Goal: Obtain resource: Download file/media

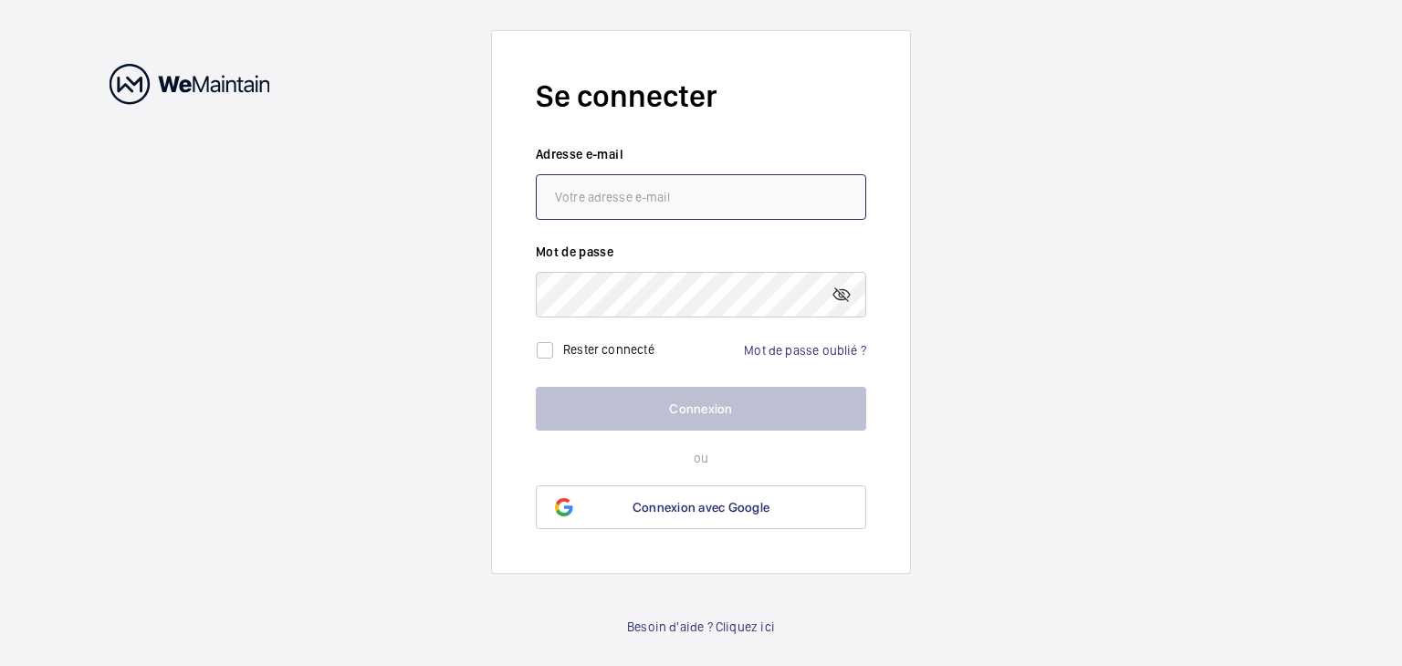
click at [690, 187] on input "email" at bounding box center [701, 197] width 330 height 46
type input "[EMAIL_ADDRESS][DOMAIN_NAME]"
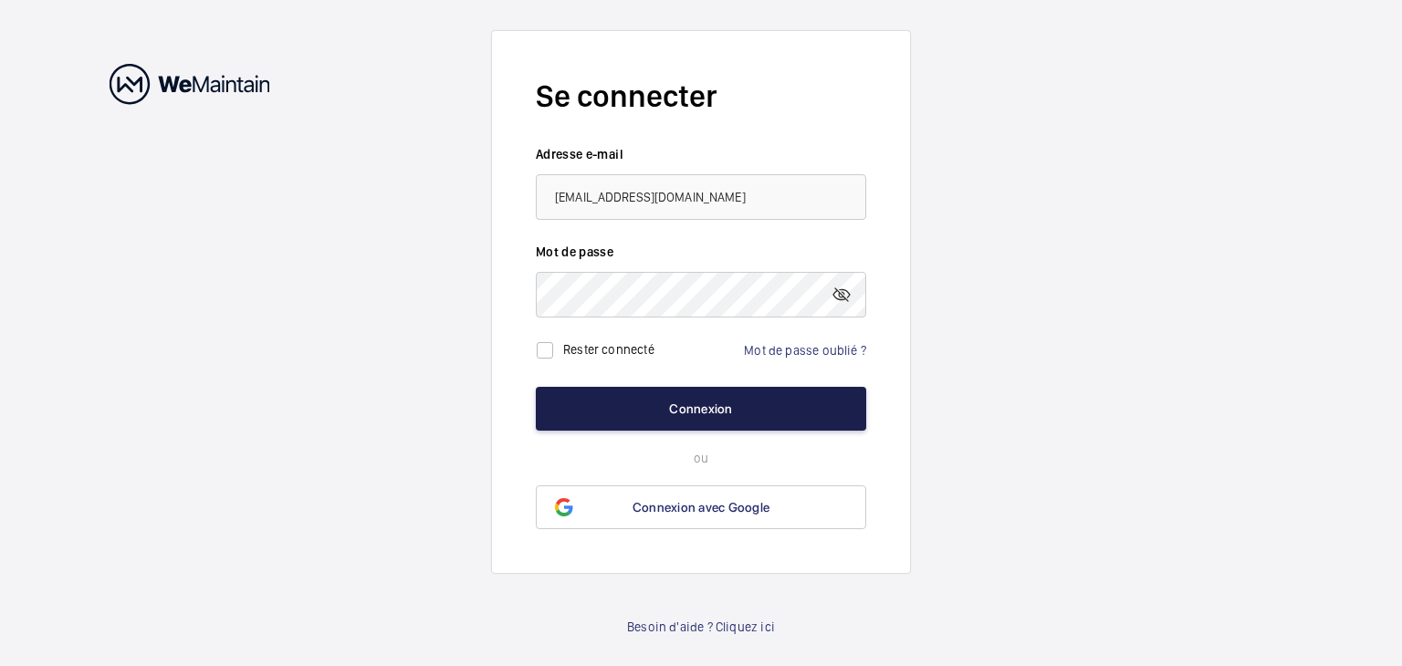
click at [686, 395] on button "Connexion" at bounding box center [701, 409] width 330 height 44
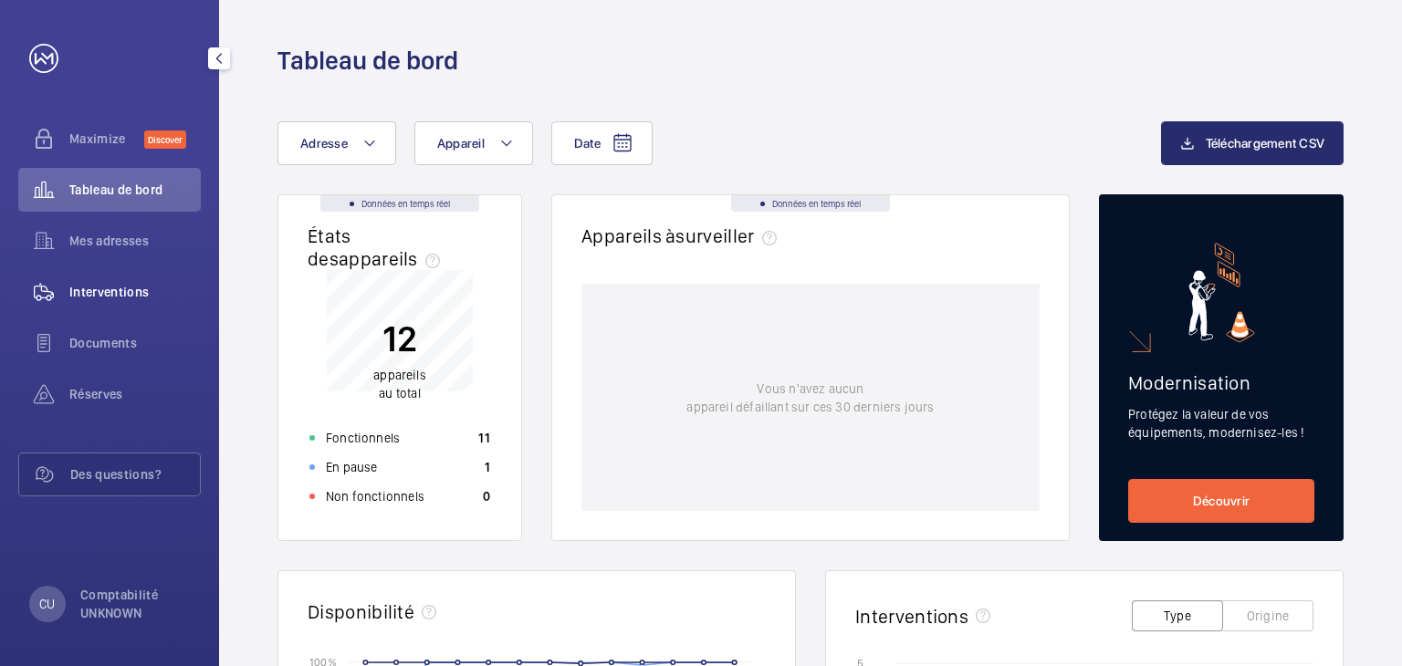
click at [97, 297] on span "Interventions" at bounding box center [134, 292] width 131 height 18
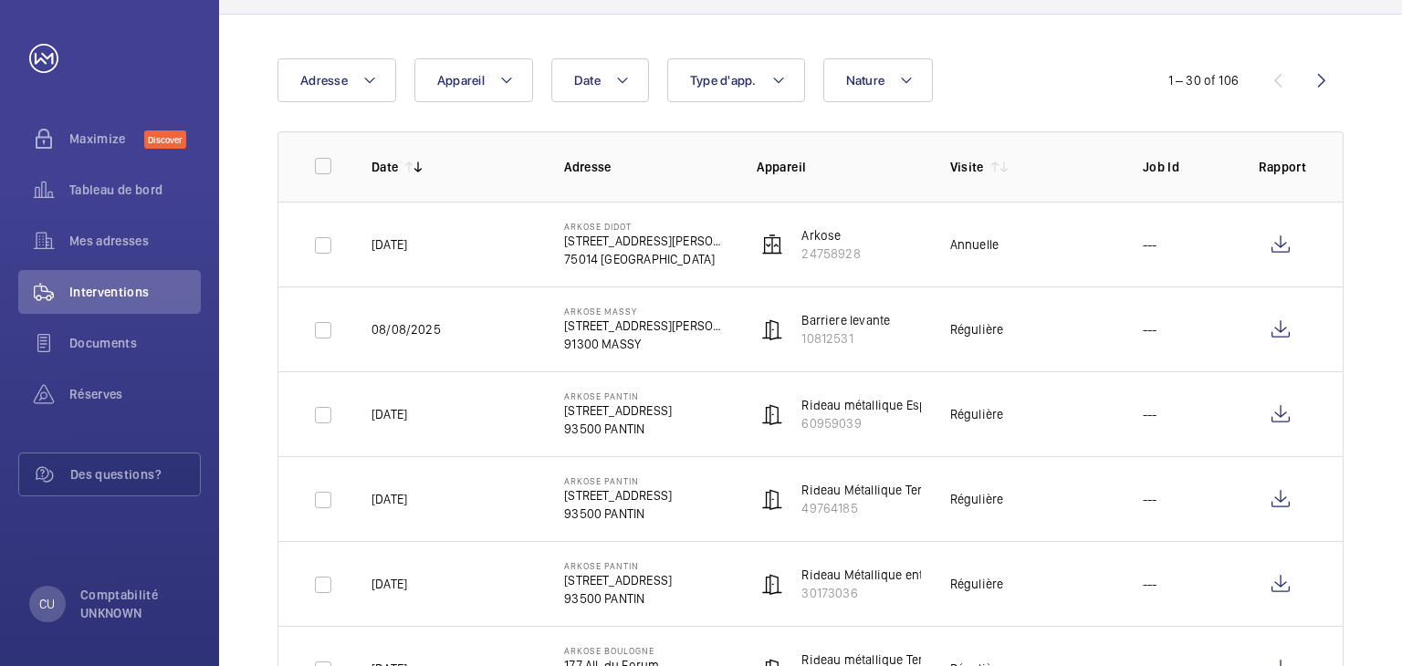
scroll to position [183, 0]
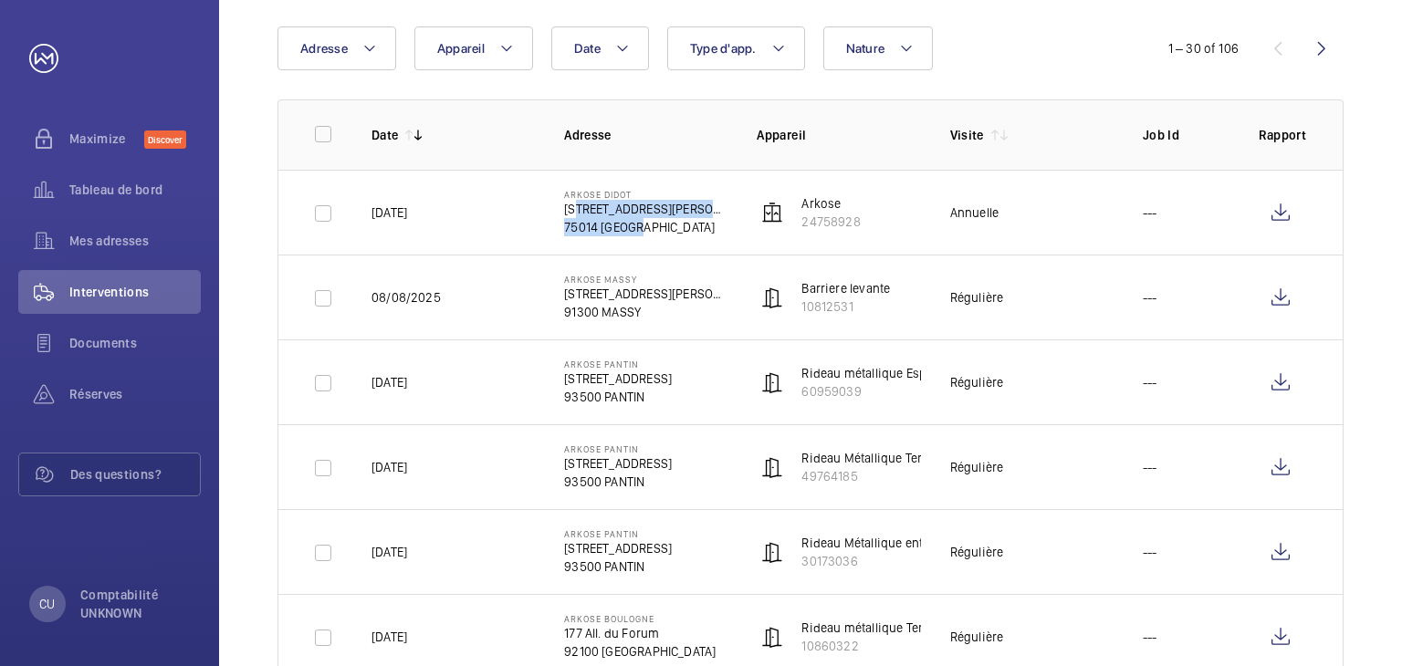
drag, startPoint x: 569, startPoint y: 210, endPoint x: 726, endPoint y: 227, distance: 158.8
click at [726, 227] on td "ARKOSE [GEOGRAPHIC_DATA][STREET_ADDRESS][PERSON_NAME]" at bounding box center [631, 212] width 193 height 85
click at [893, 224] on td "Arkose 24758928" at bounding box center [823, 212] width 193 height 85
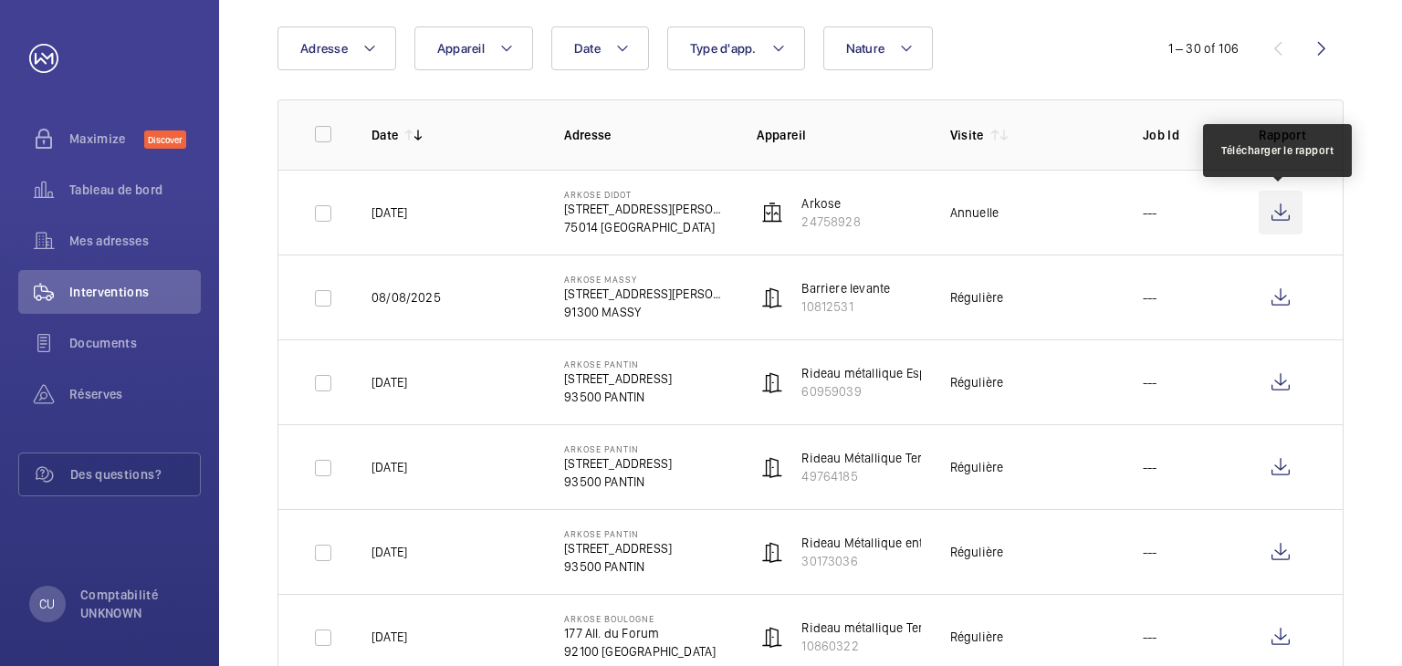
click at [1278, 214] on wm-front-icon-button at bounding box center [1280, 213] width 44 height 44
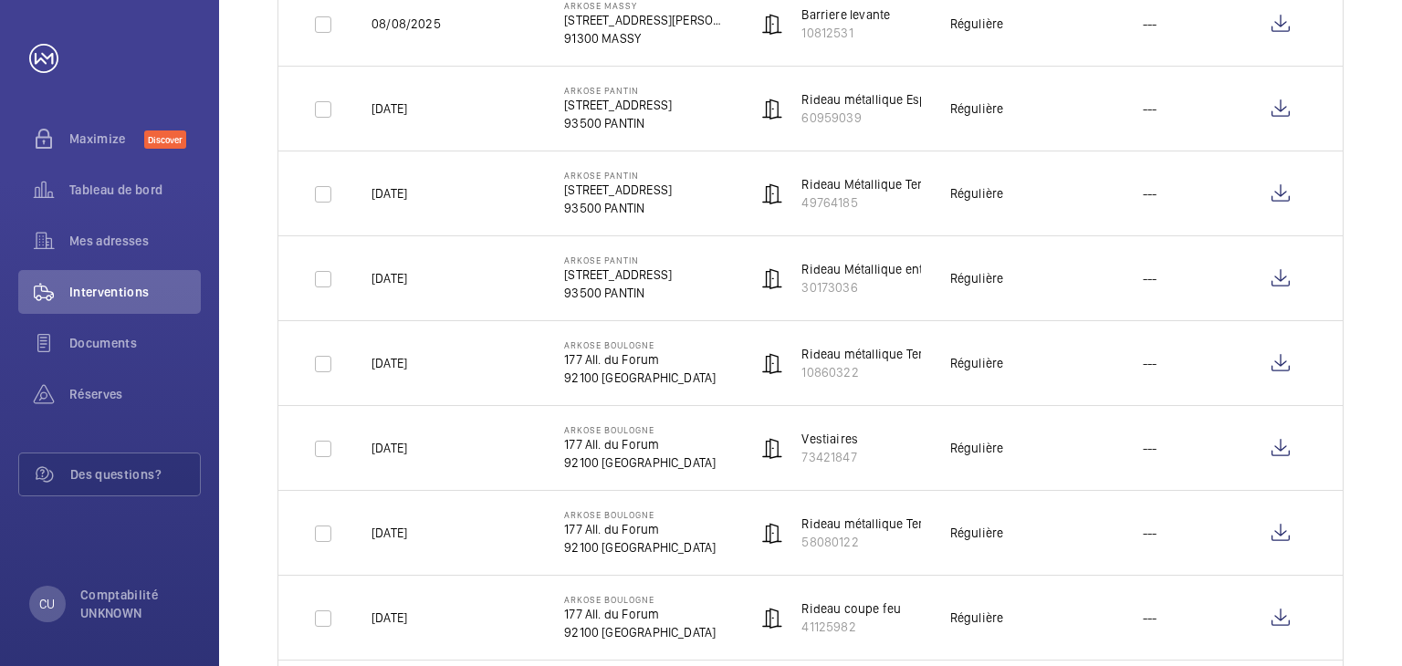
scroll to position [0, 0]
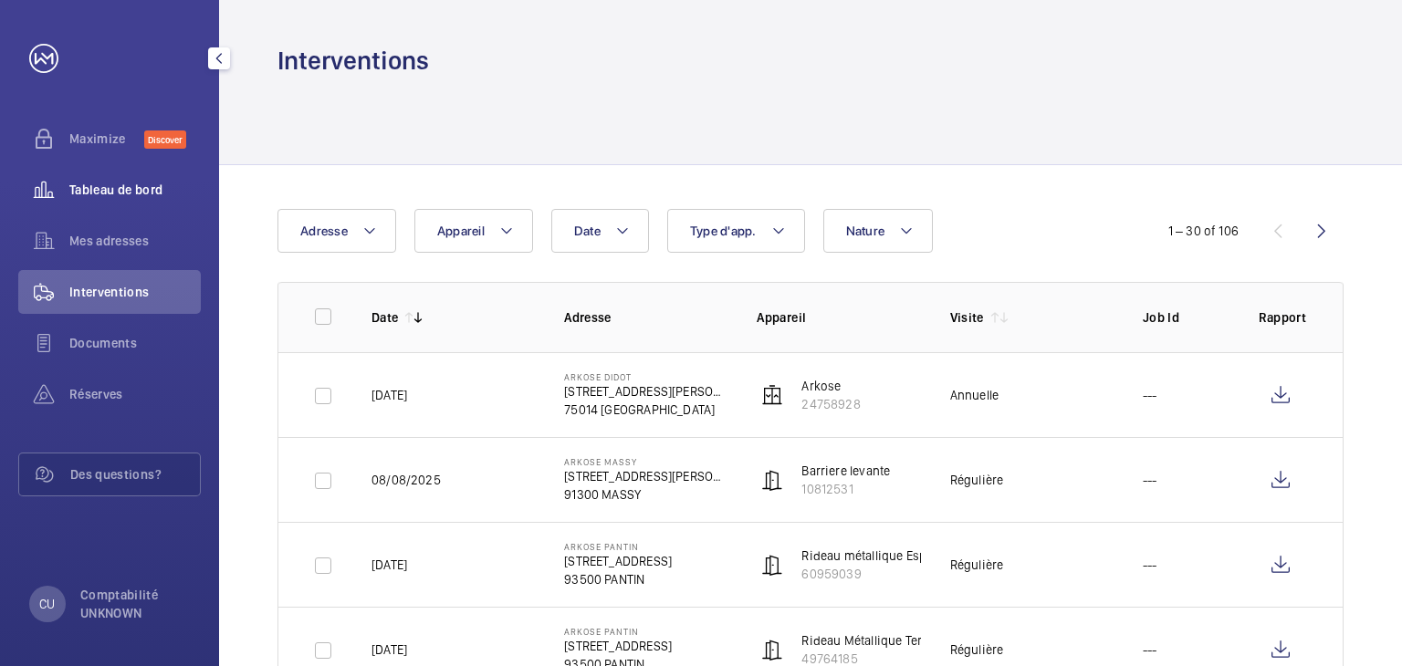
click at [114, 185] on span "Tableau de bord" at bounding box center [134, 190] width 131 height 18
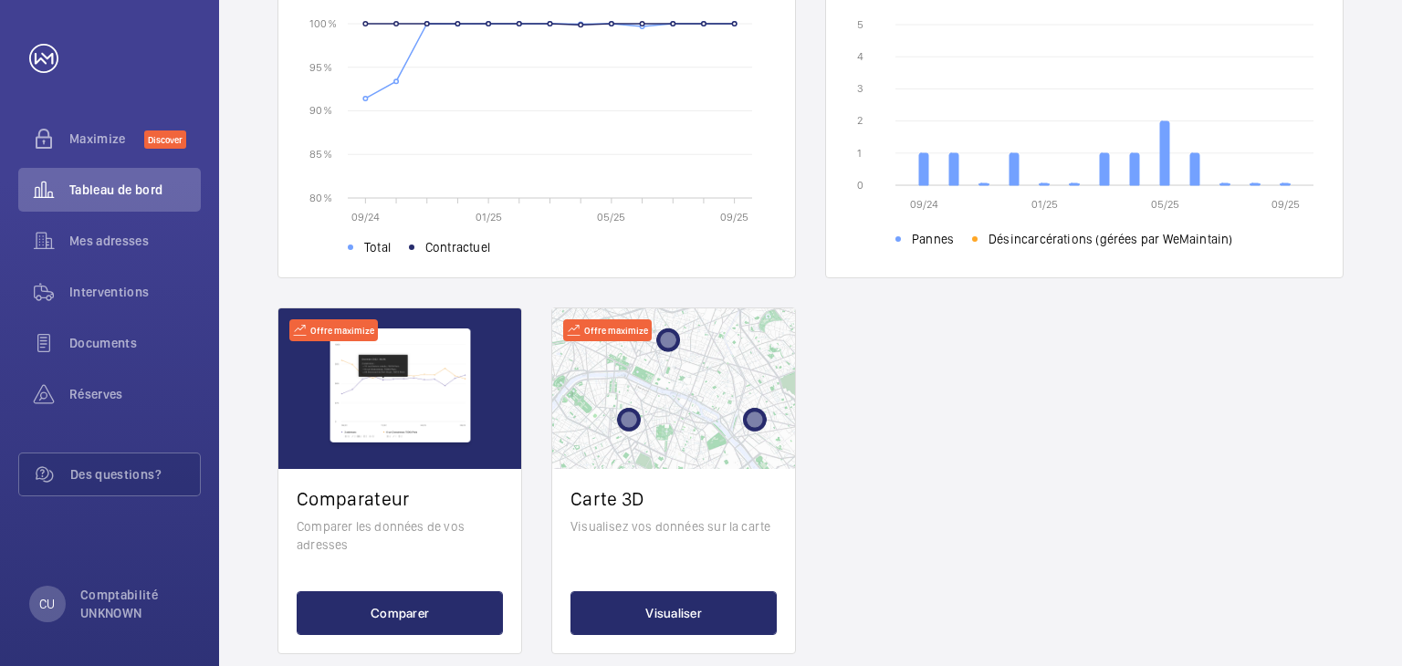
scroll to position [671, 0]
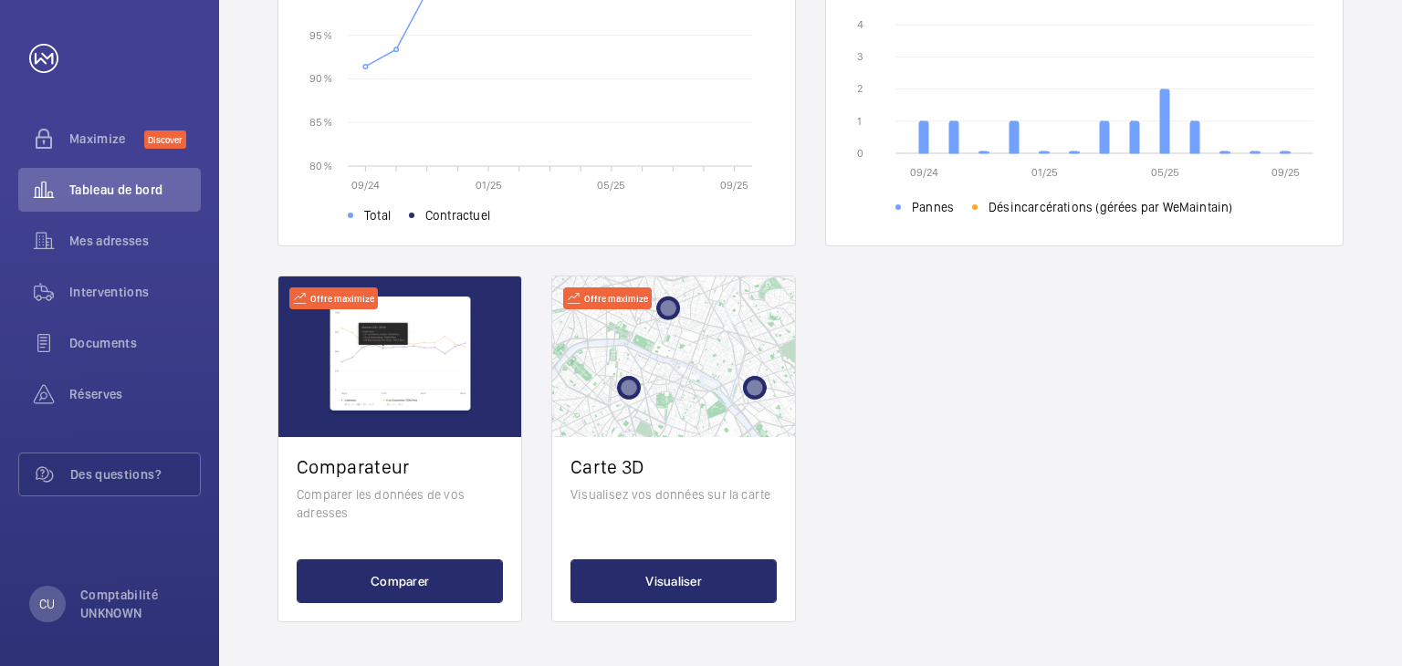
click at [1192, 422] on div "Données en temps réel États des appareils﻿ 12 appareils au total Fonctionnels 1…" at bounding box center [810, 73] width 1066 height 1099
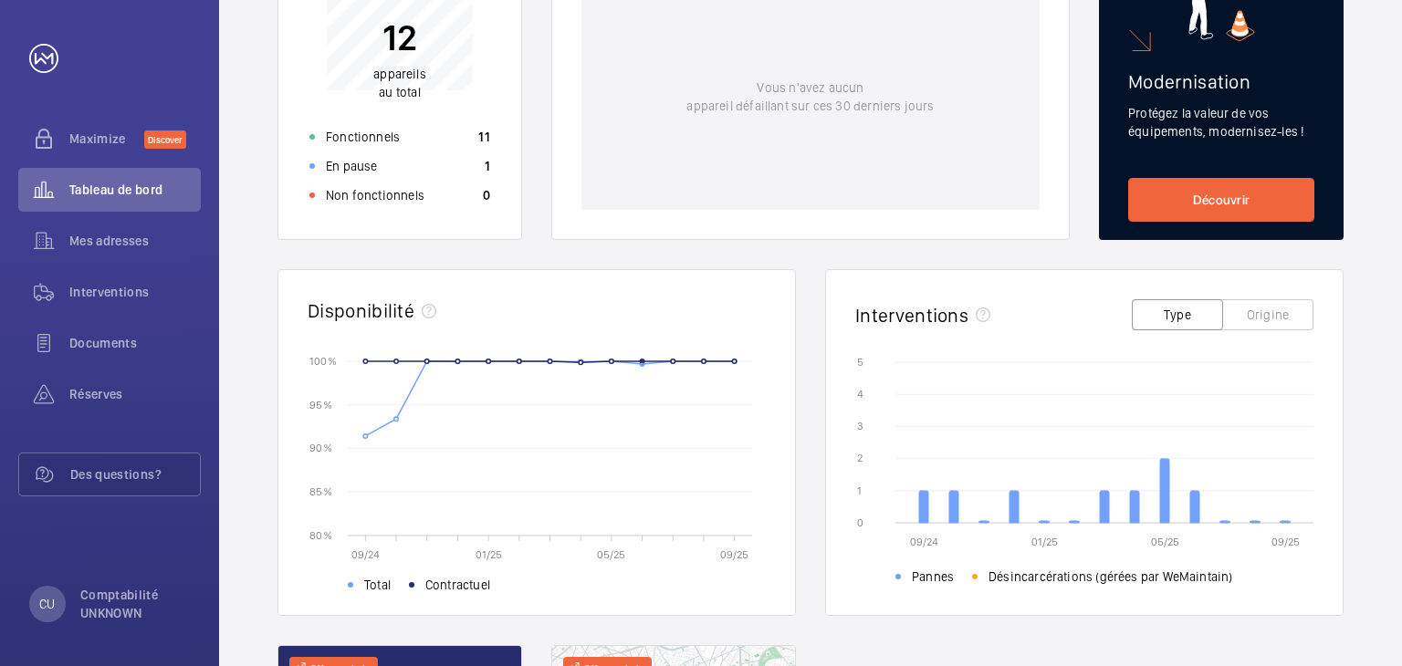
scroll to position [32, 0]
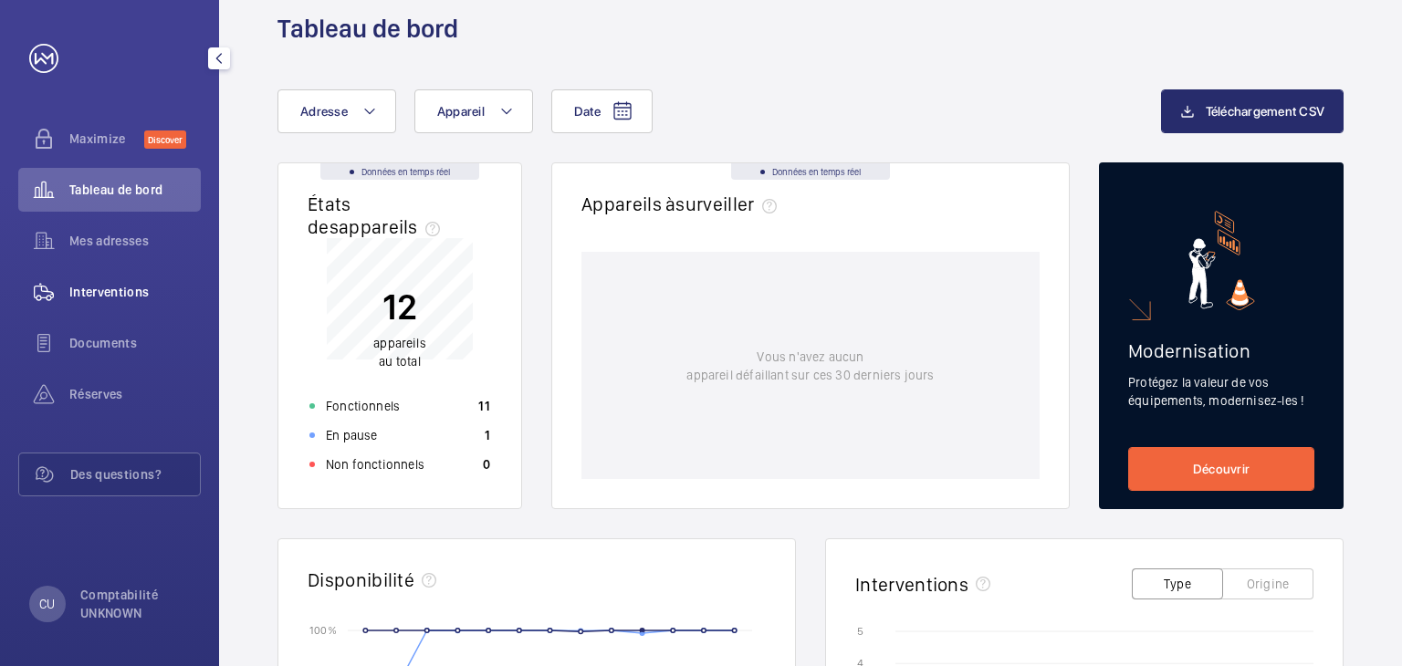
click at [100, 285] on span "Interventions" at bounding box center [134, 292] width 131 height 18
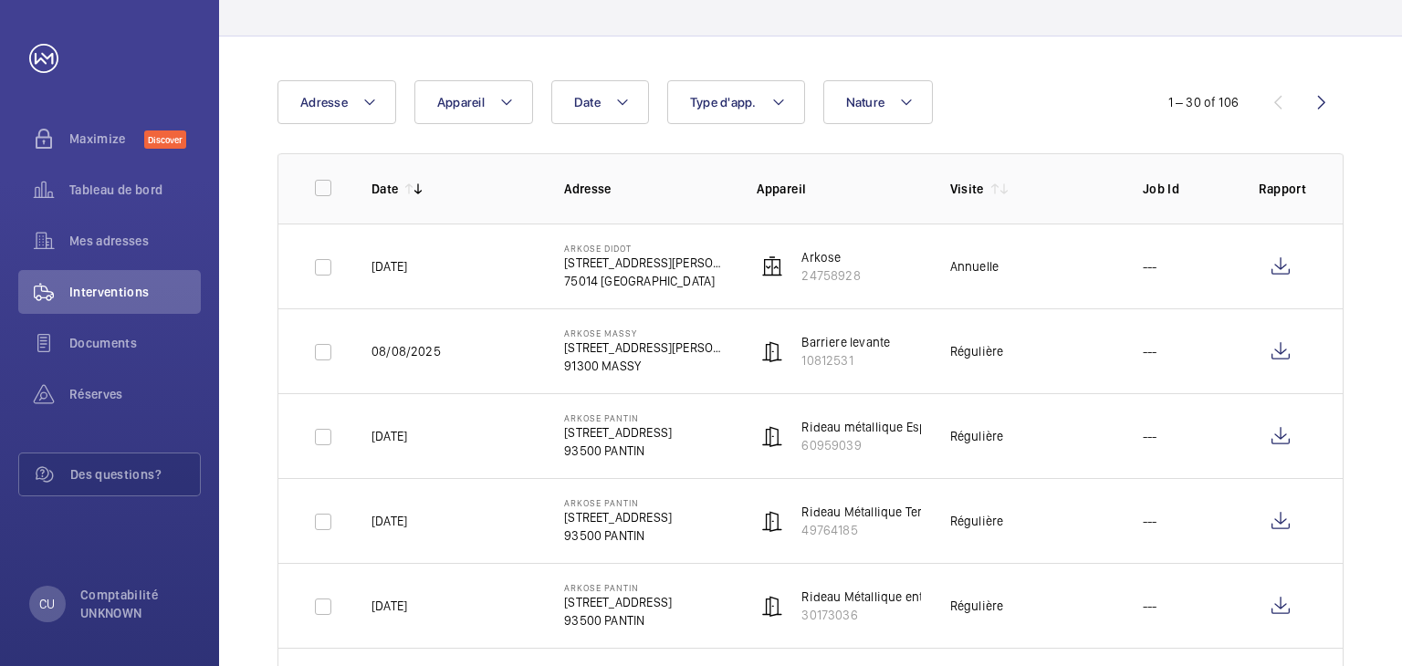
scroll to position [183, 0]
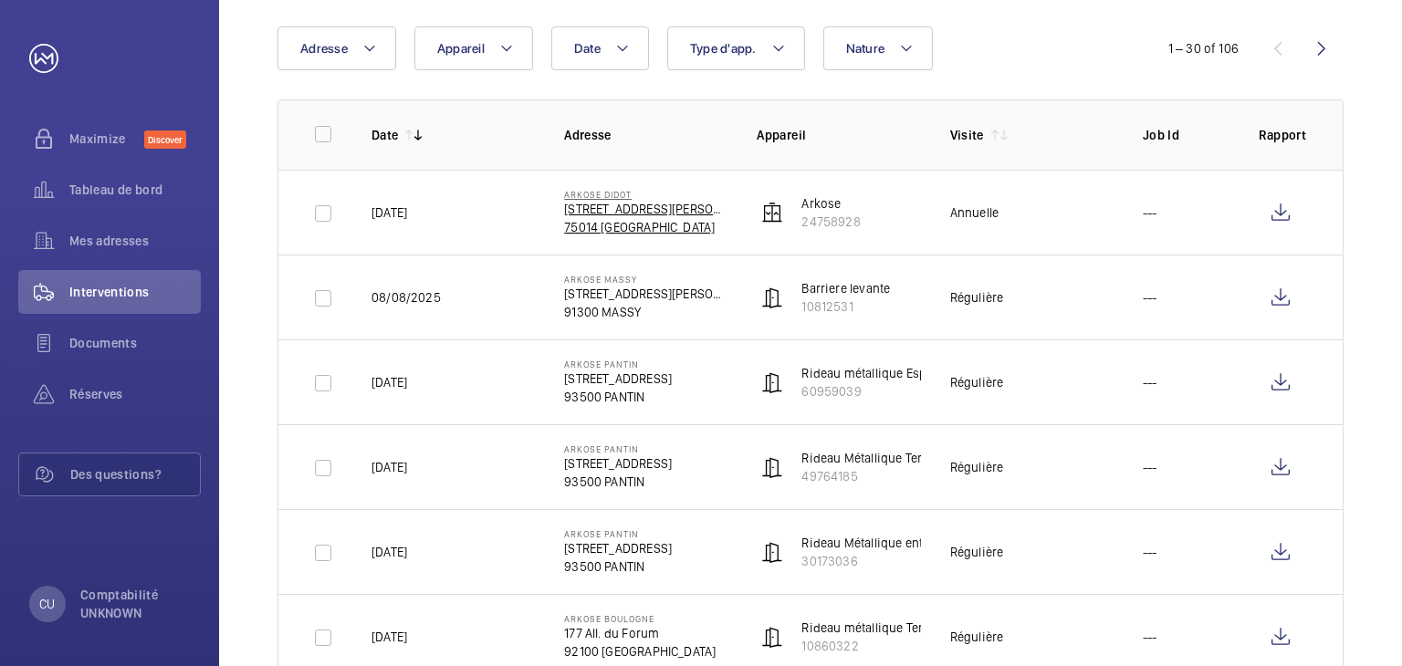
click at [643, 213] on p "[STREET_ADDRESS][PERSON_NAME]" at bounding box center [645, 209] width 163 height 18
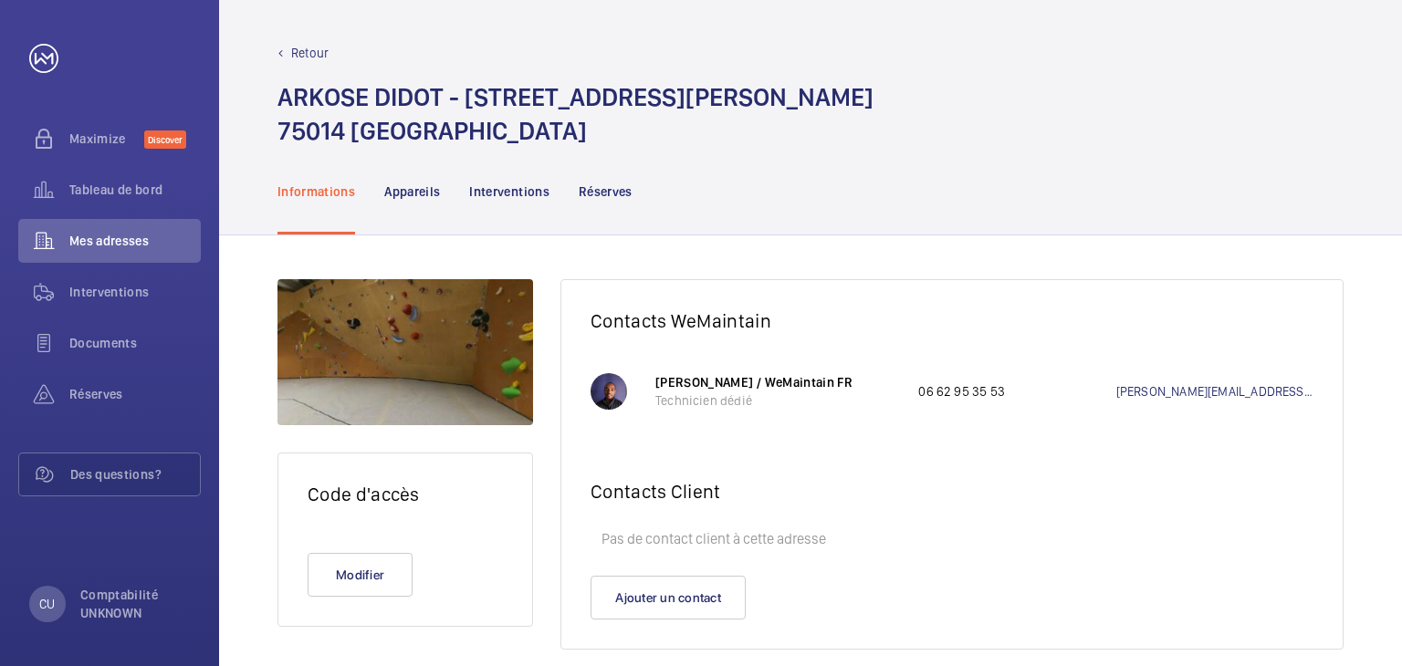
scroll to position [26, 0]
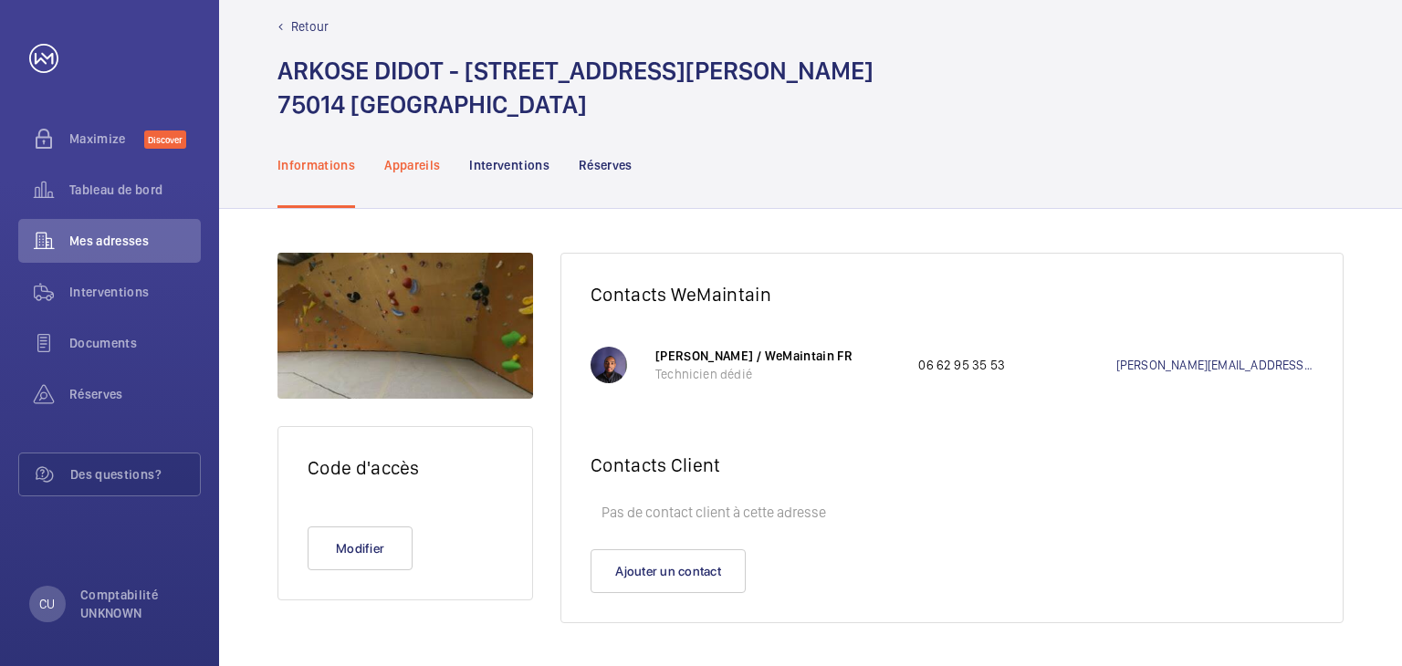
click at [426, 170] on p "Appareils" at bounding box center [412, 165] width 56 height 18
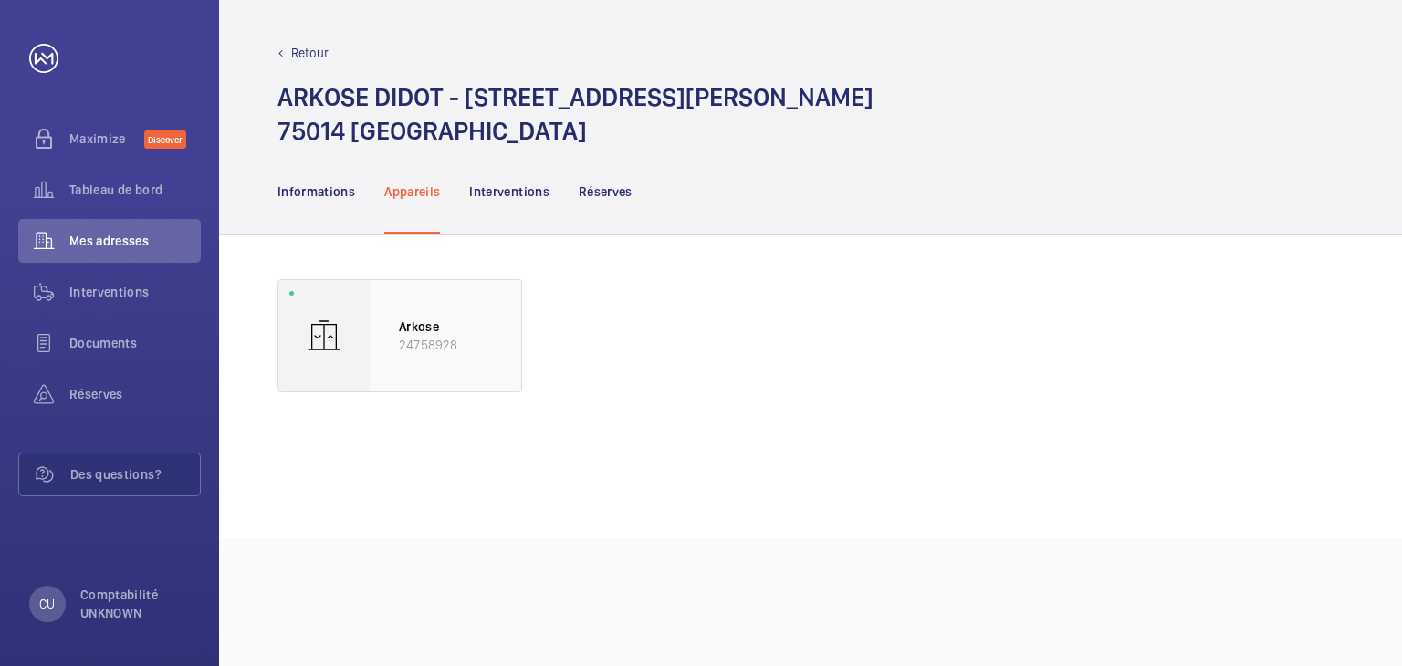
click at [412, 315] on div "Arkose 24758928" at bounding box center [445, 335] width 151 height 111
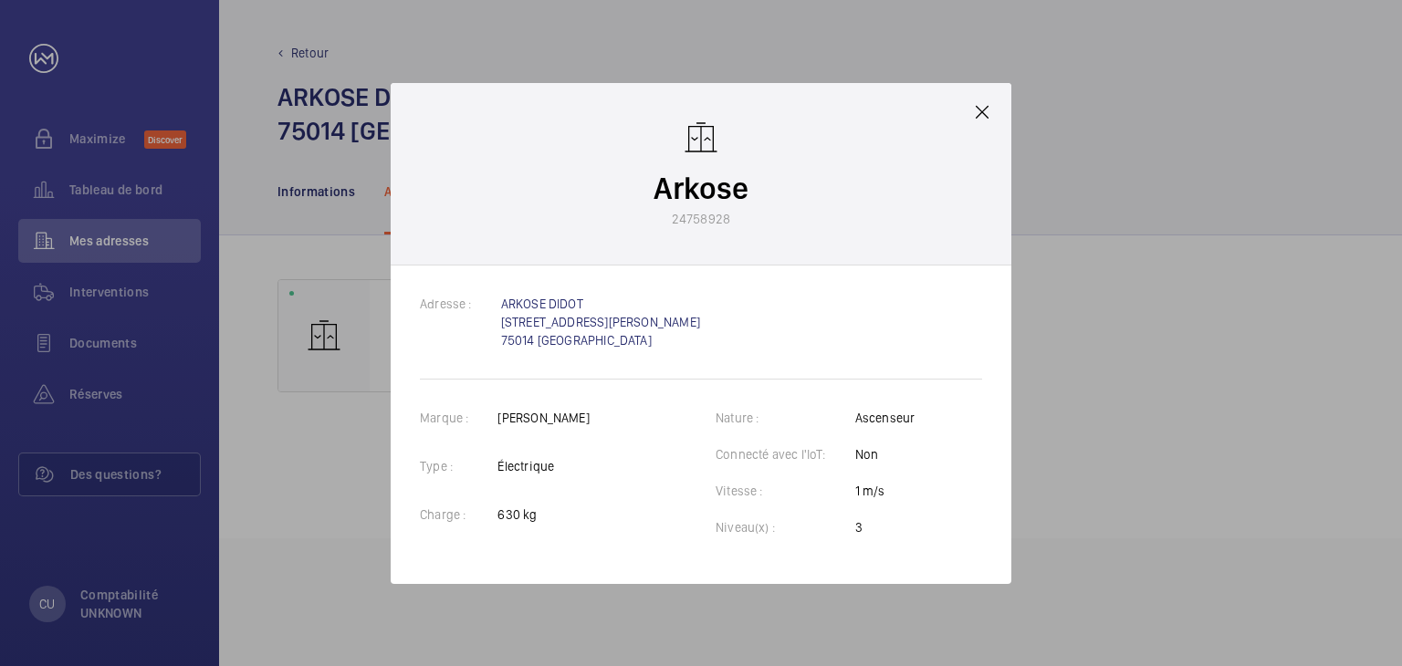
click at [976, 110] on mat-icon at bounding box center [982, 112] width 22 height 22
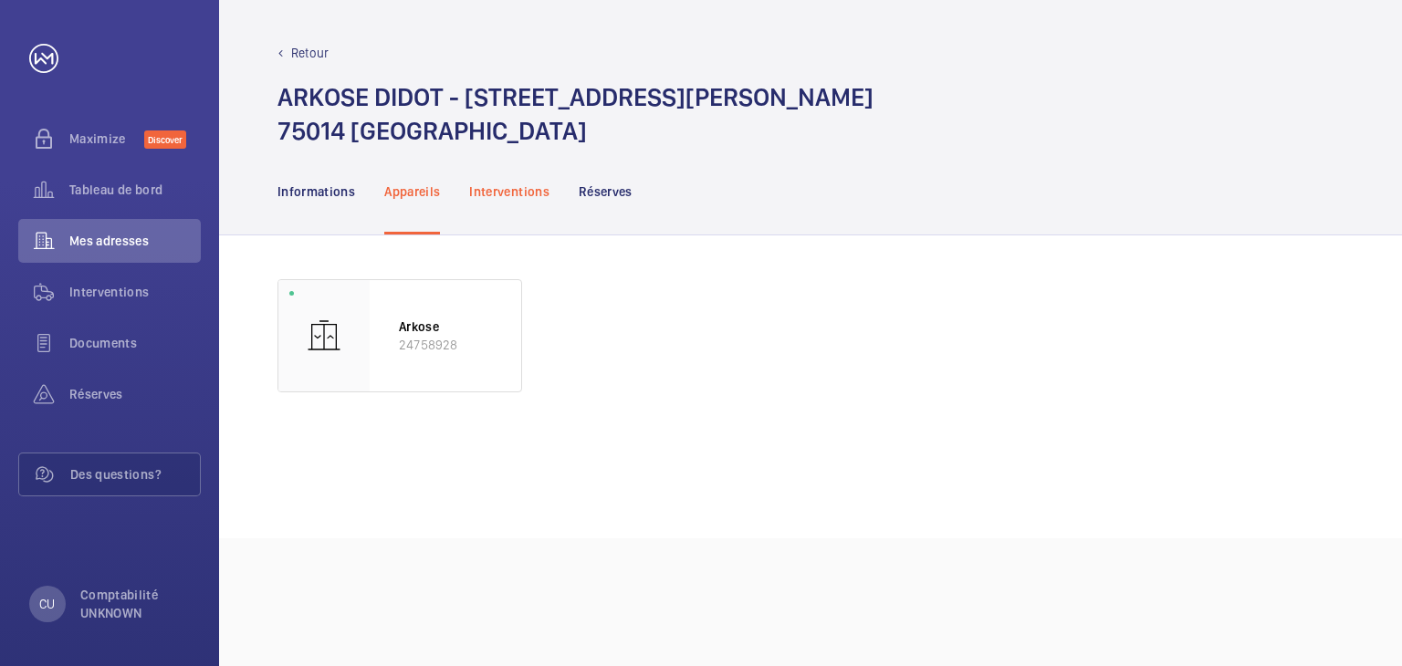
click at [506, 183] on p "Interventions" at bounding box center [509, 192] width 80 height 18
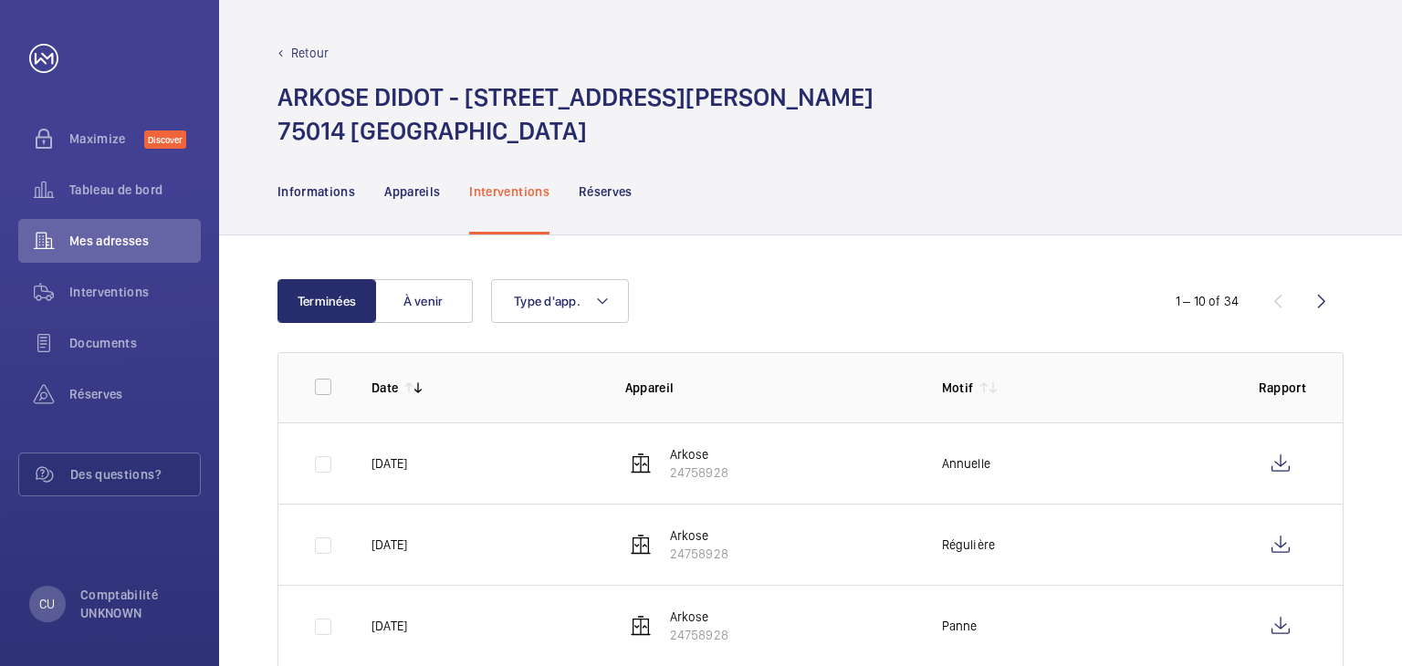
click at [299, 44] on p "Retour" at bounding box center [309, 53] width 37 height 18
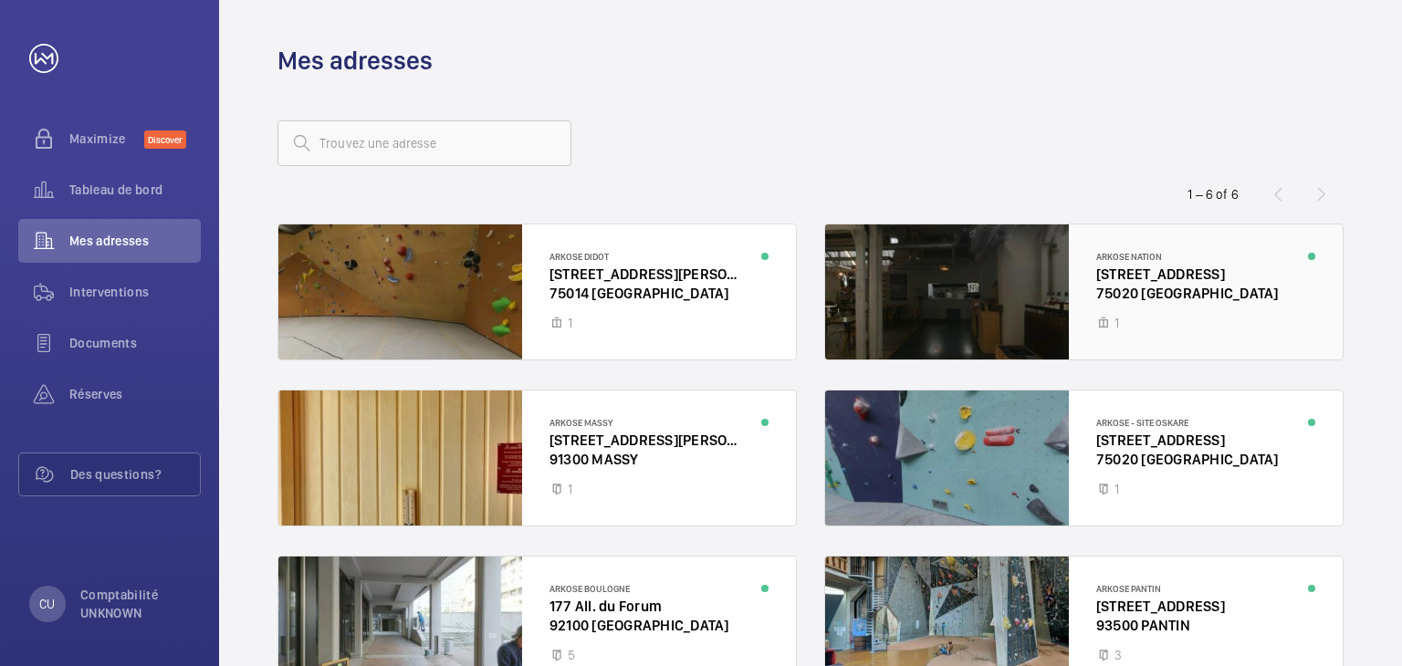
click at [1118, 272] on div at bounding box center [1083, 291] width 517 height 135
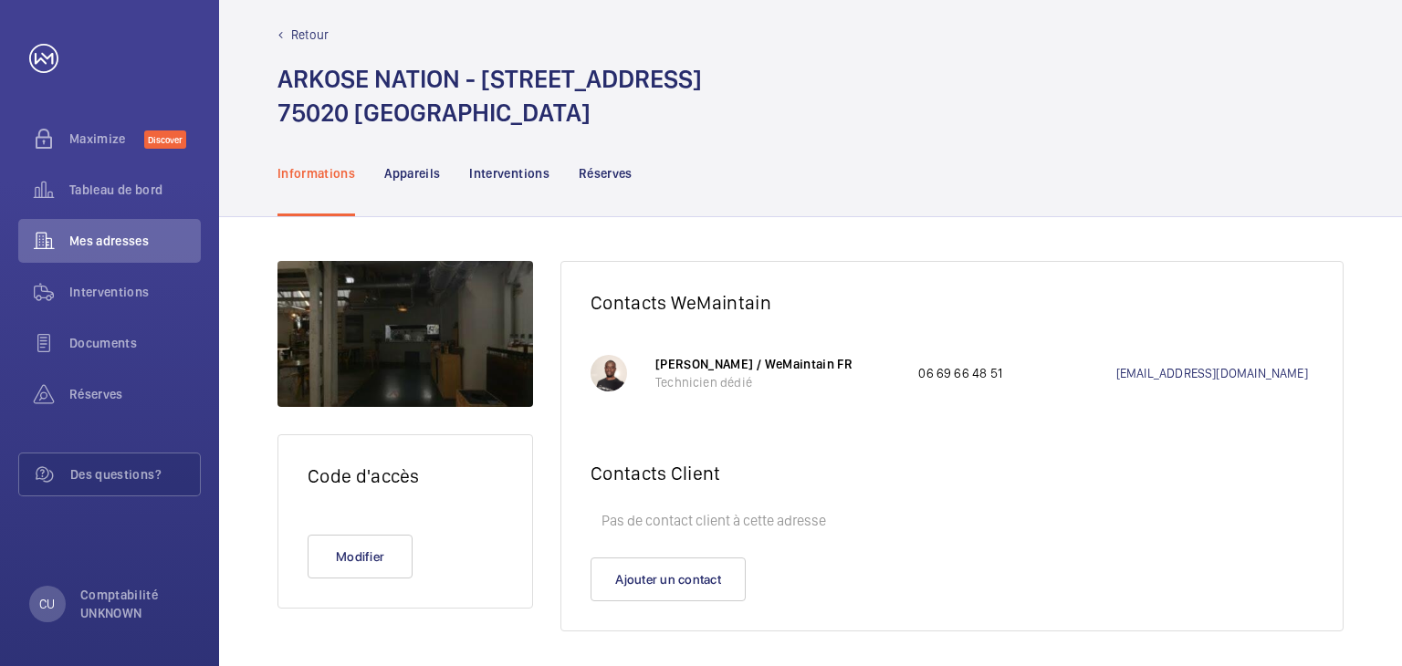
scroll to position [26, 0]
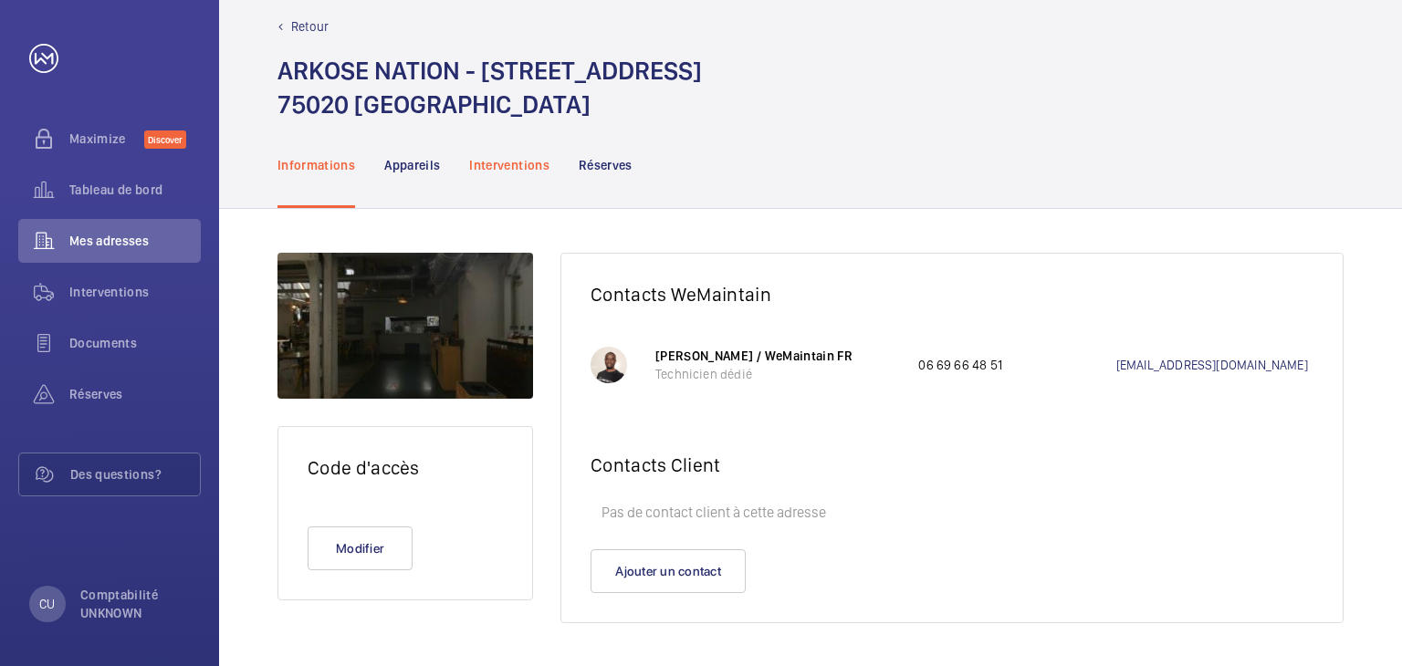
click at [529, 161] on p "Interventions" at bounding box center [509, 165] width 80 height 18
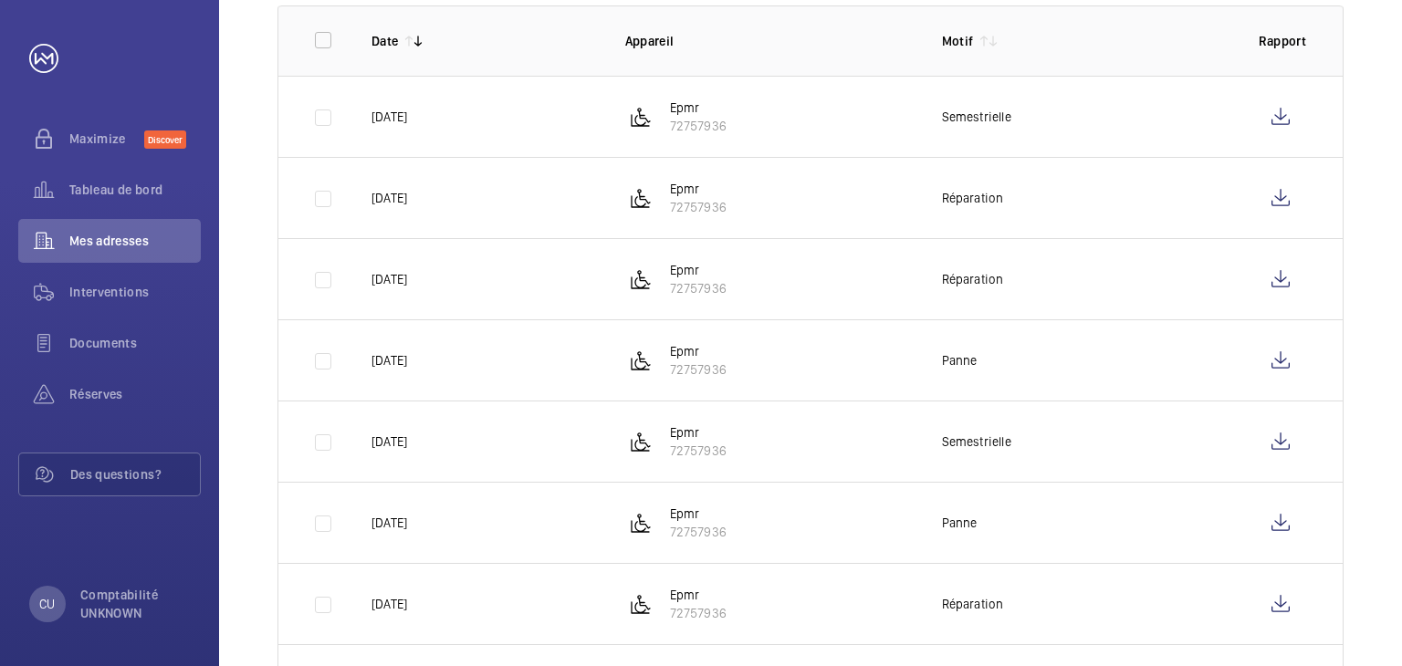
scroll to position [391, 0]
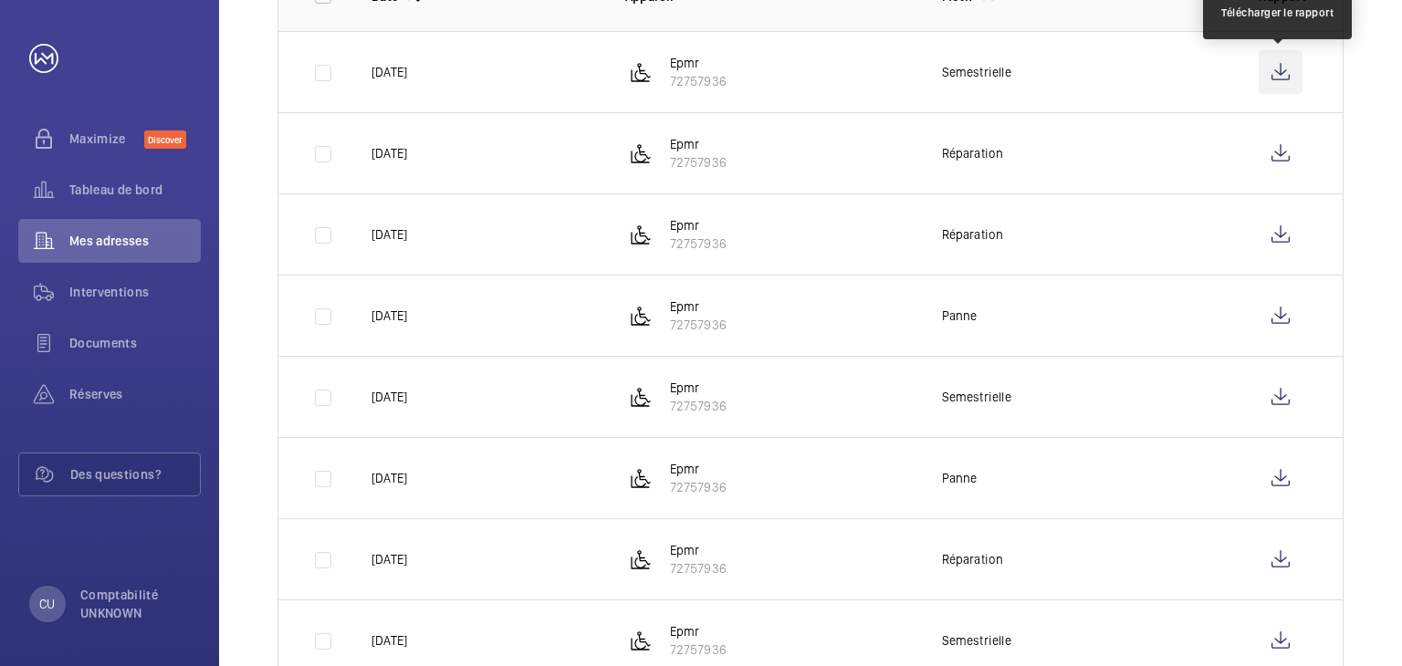
click at [1287, 73] on wm-front-icon-button at bounding box center [1280, 72] width 44 height 44
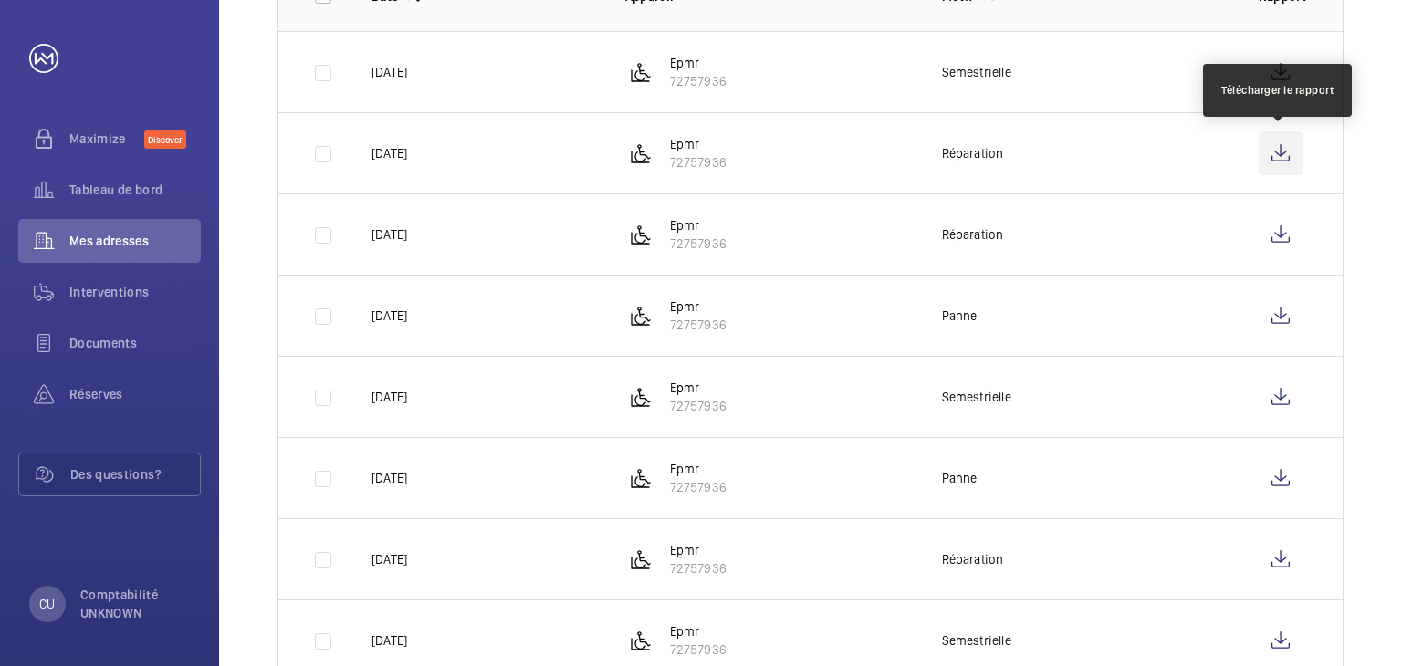
click at [1292, 146] on wm-front-icon-button at bounding box center [1280, 153] width 44 height 44
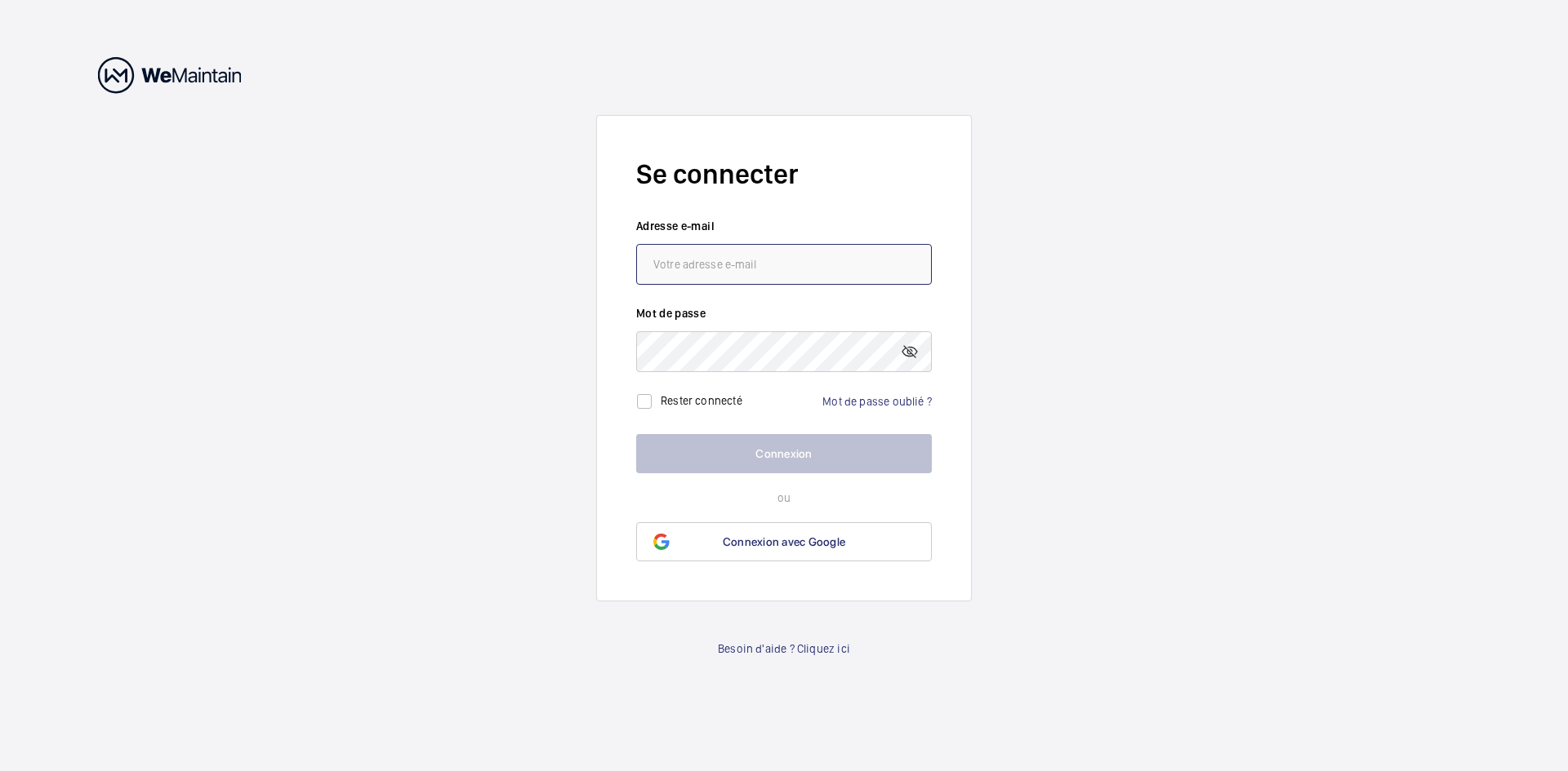
click at [677, 267] on input "email" at bounding box center [784, 265] width 295 height 41
click at [677, 266] on input "email" at bounding box center [784, 265] width 295 height 41
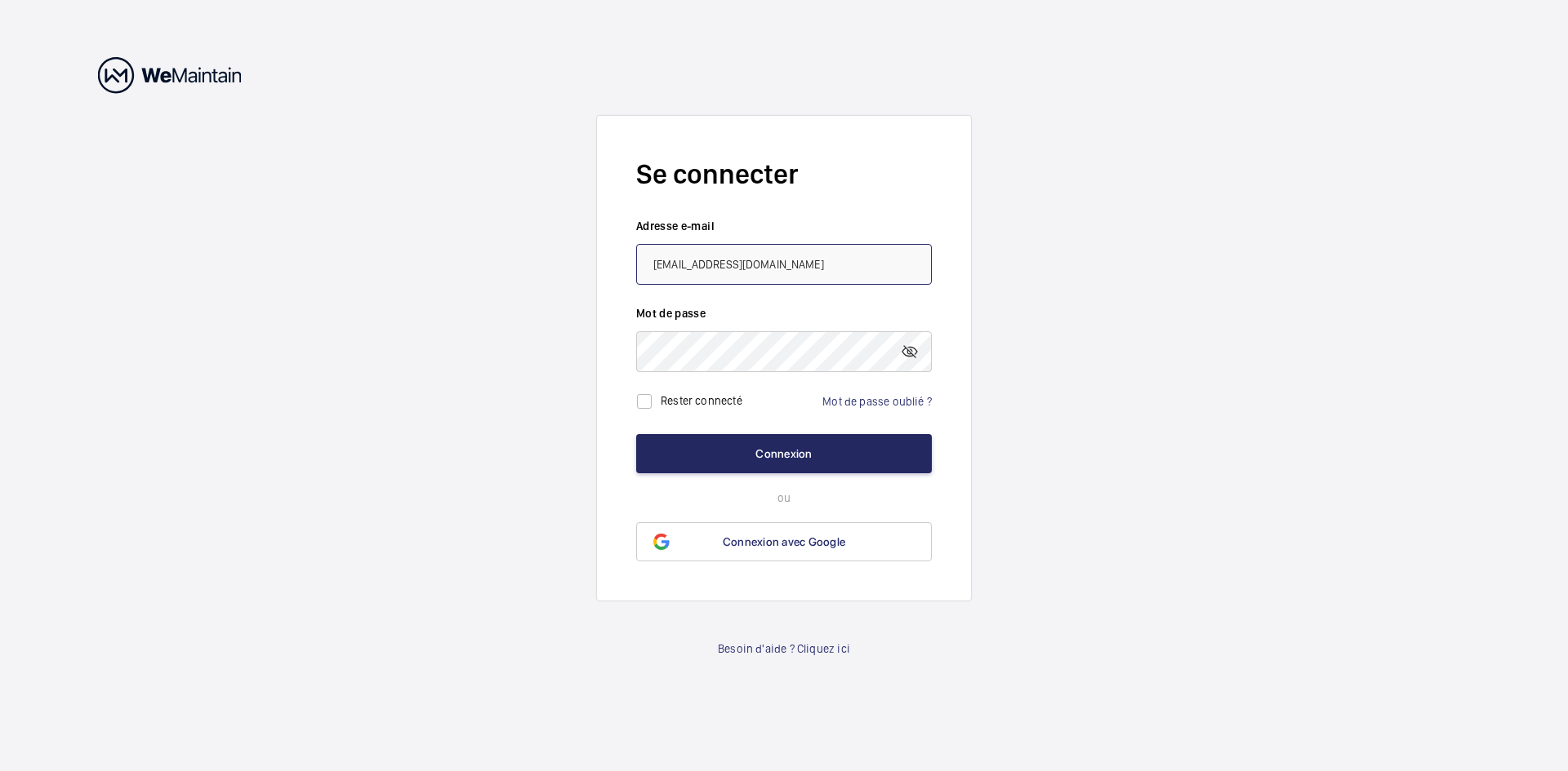
type input "[EMAIL_ADDRESS][DOMAIN_NAME]"
click at [783, 448] on button "Connexion" at bounding box center [784, 453] width 295 height 39
